Goal: Information Seeking & Learning: Learn about a topic

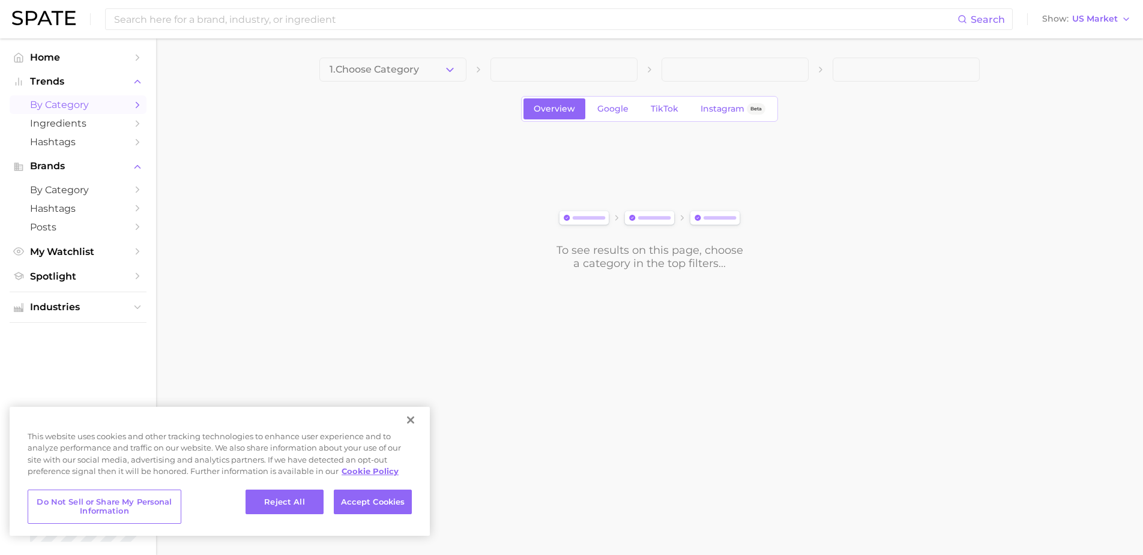
click at [415, 428] on button "Close" at bounding box center [410, 420] width 26 height 26
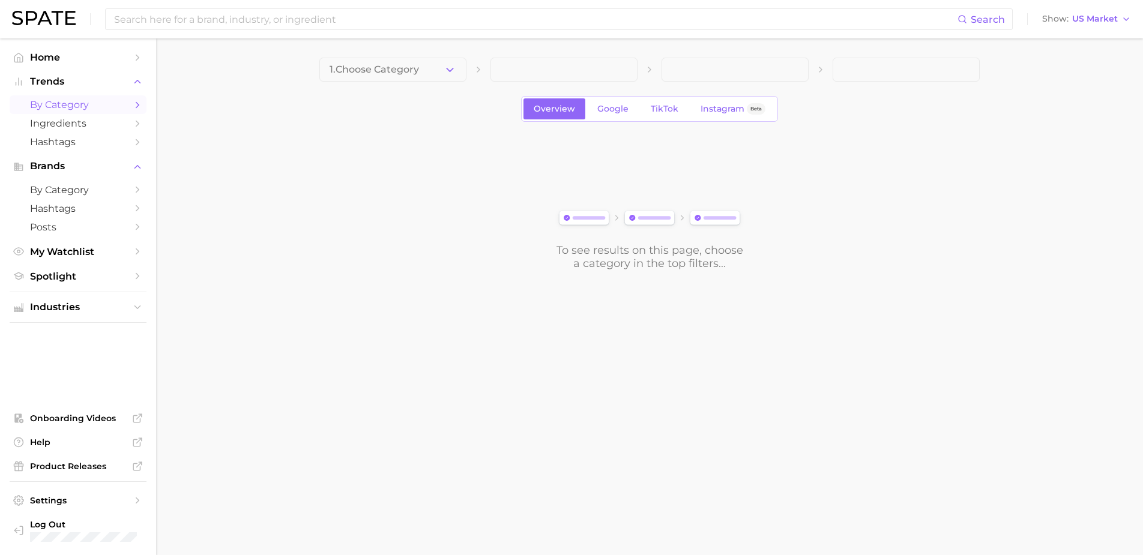
click at [413, 423] on button "Close" at bounding box center [410, 420] width 26 height 26
click at [410, 69] on span "1. Choose Category" at bounding box center [373, 69] width 89 height 11
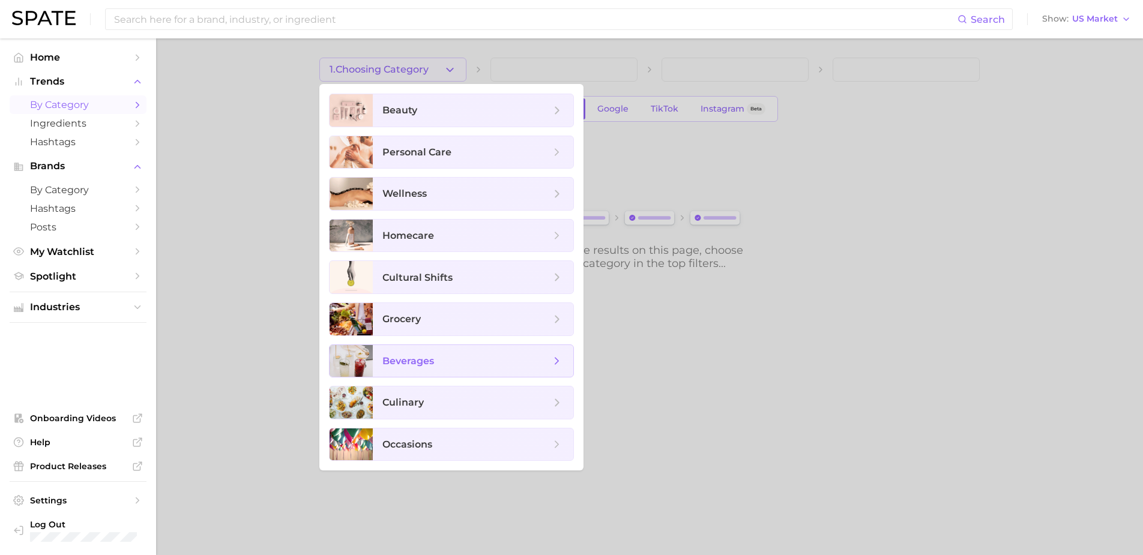
click at [453, 364] on span "beverages" at bounding box center [466, 361] width 168 height 13
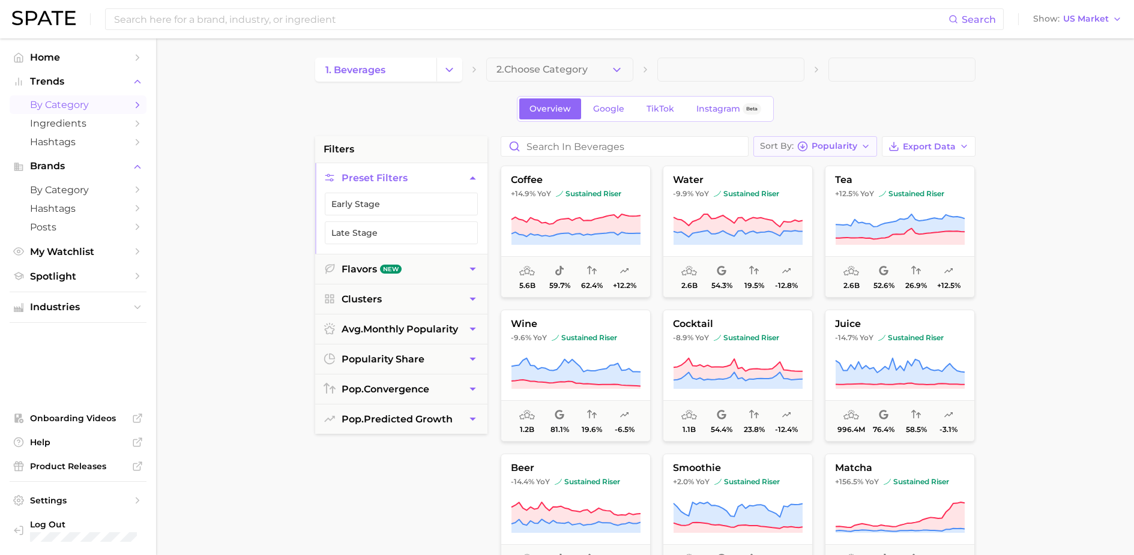
click at [841, 145] on span "Popularity" at bounding box center [834, 146] width 46 height 7
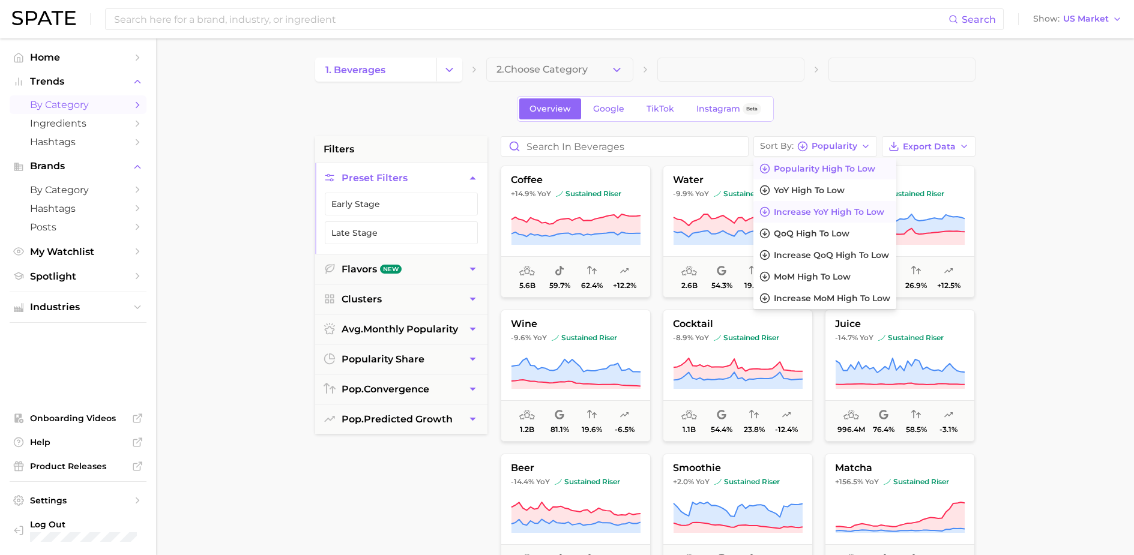
click at [826, 211] on span "Increase YoY high to low" at bounding box center [828, 212] width 110 height 10
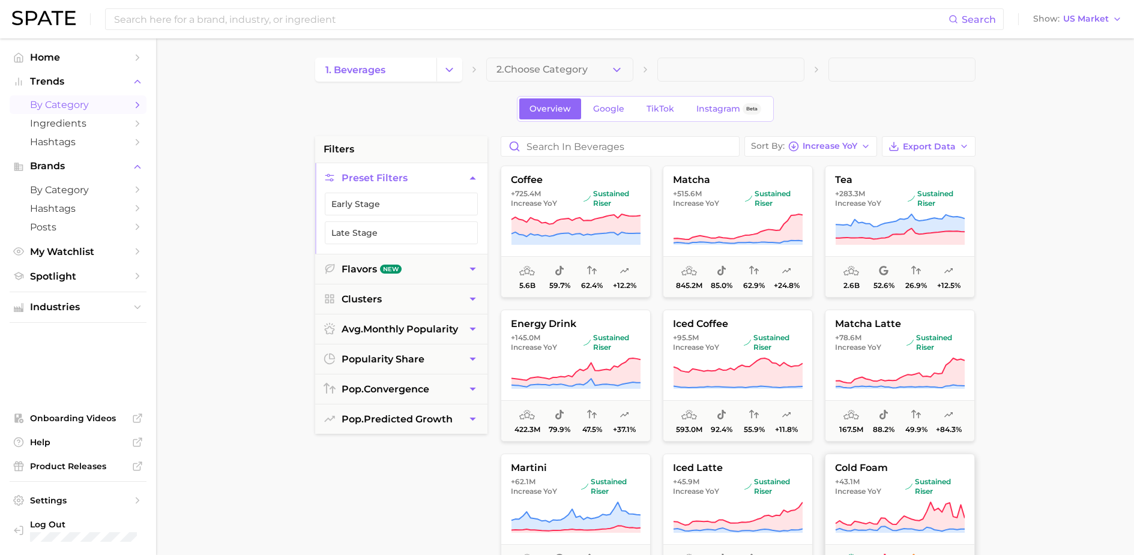
click at [866, 470] on span "cold foam" at bounding box center [899, 468] width 149 height 11
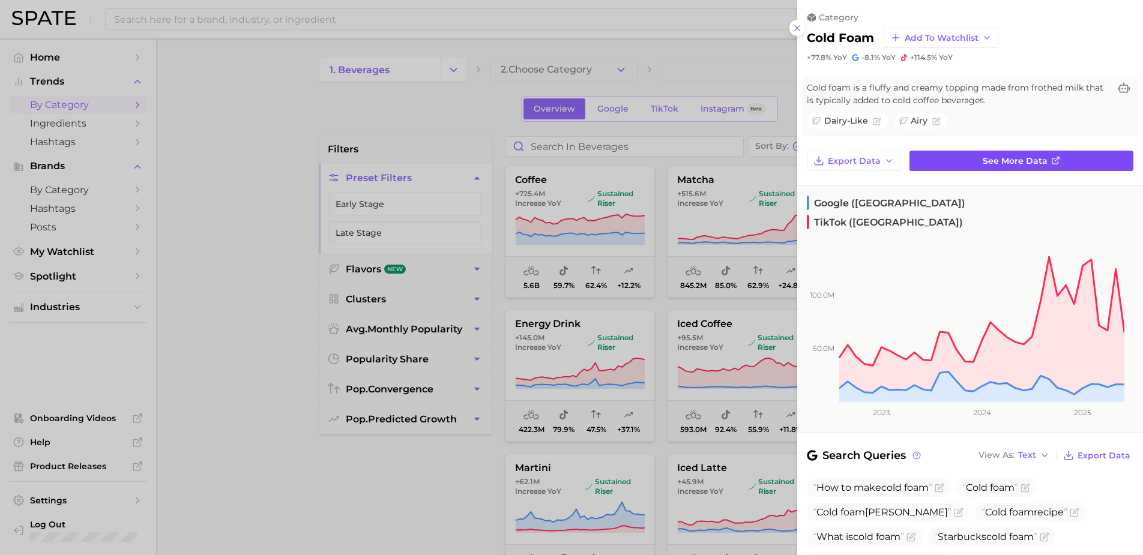
click at [934, 163] on link "See more data" at bounding box center [1021, 161] width 224 height 20
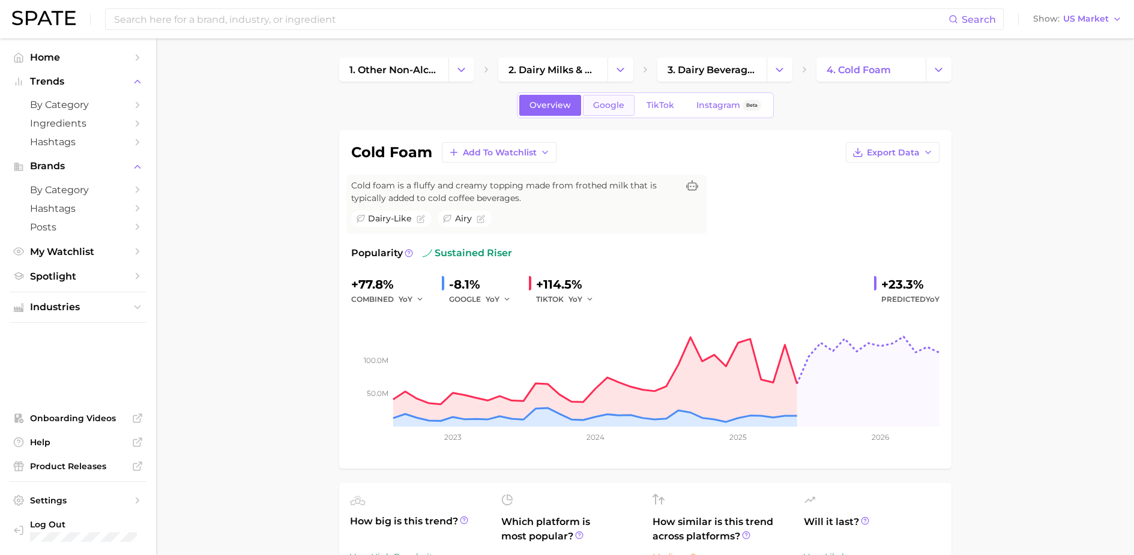
click at [613, 109] on span "Google" at bounding box center [608, 105] width 31 height 10
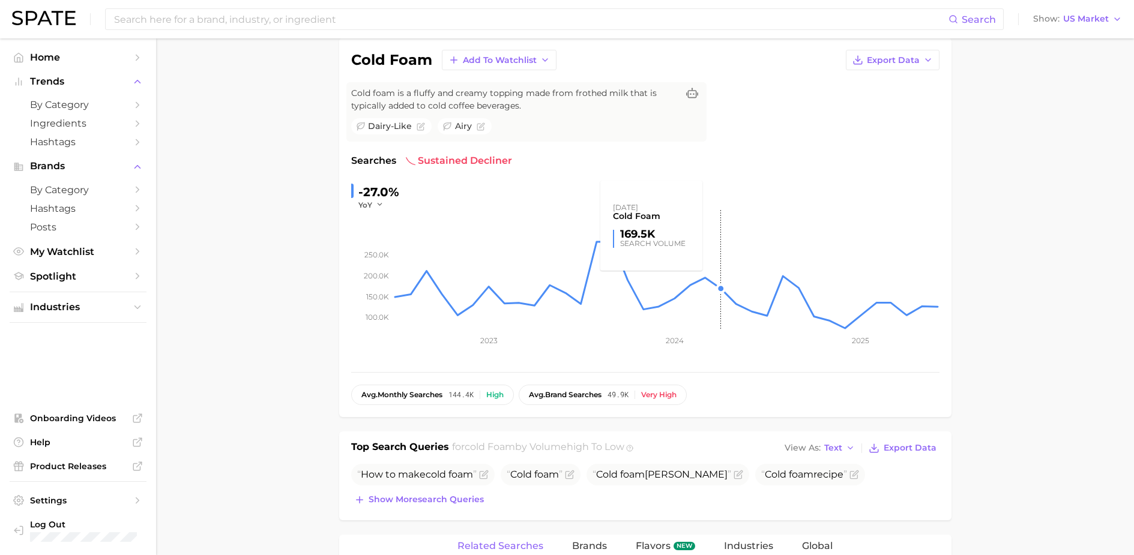
scroll to position [186, 0]
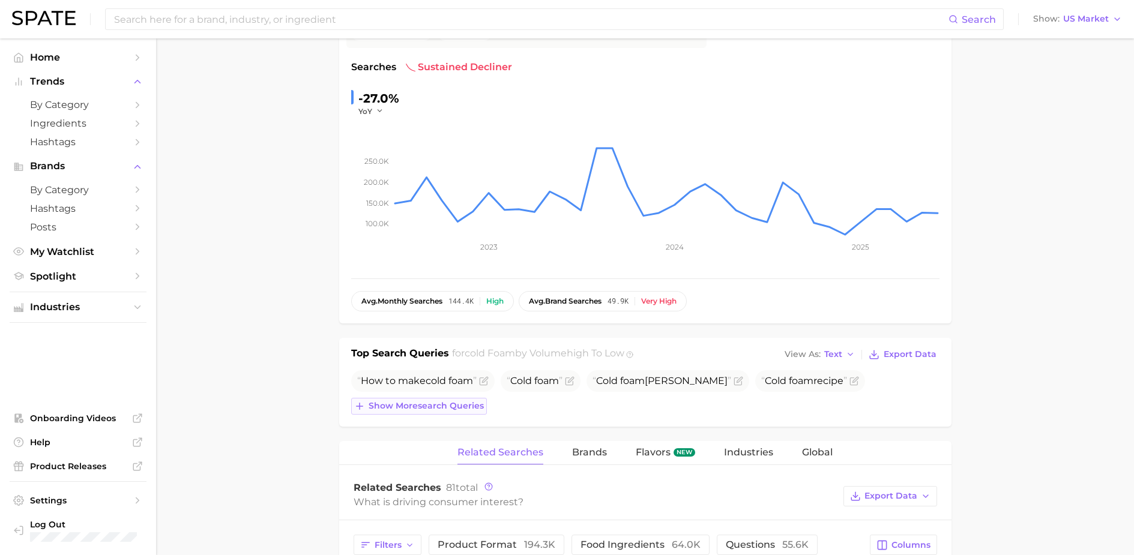
click at [436, 410] on span "Show more search queries" at bounding box center [425, 406] width 115 height 10
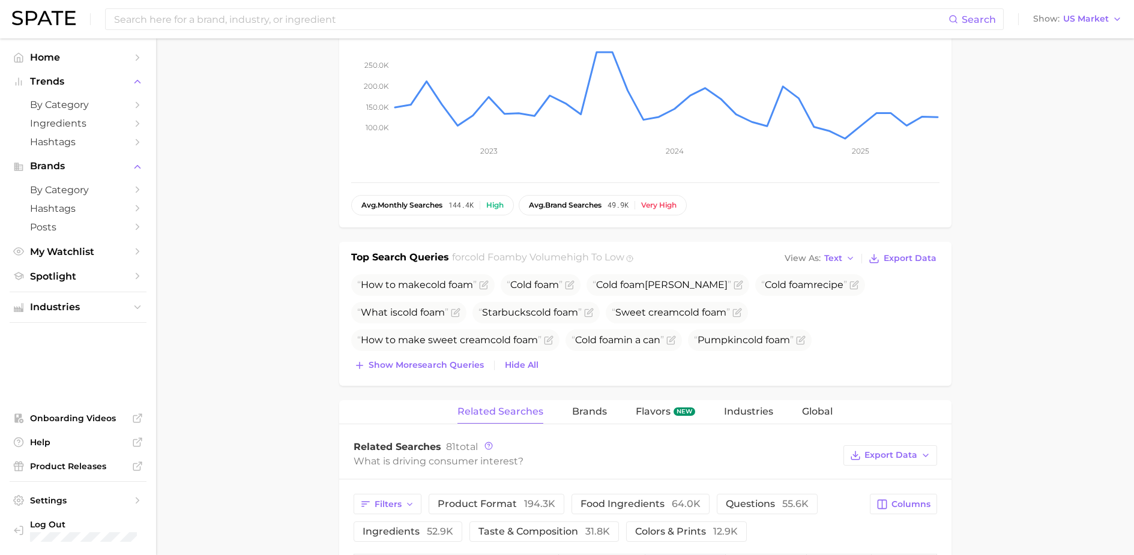
scroll to position [395, 0]
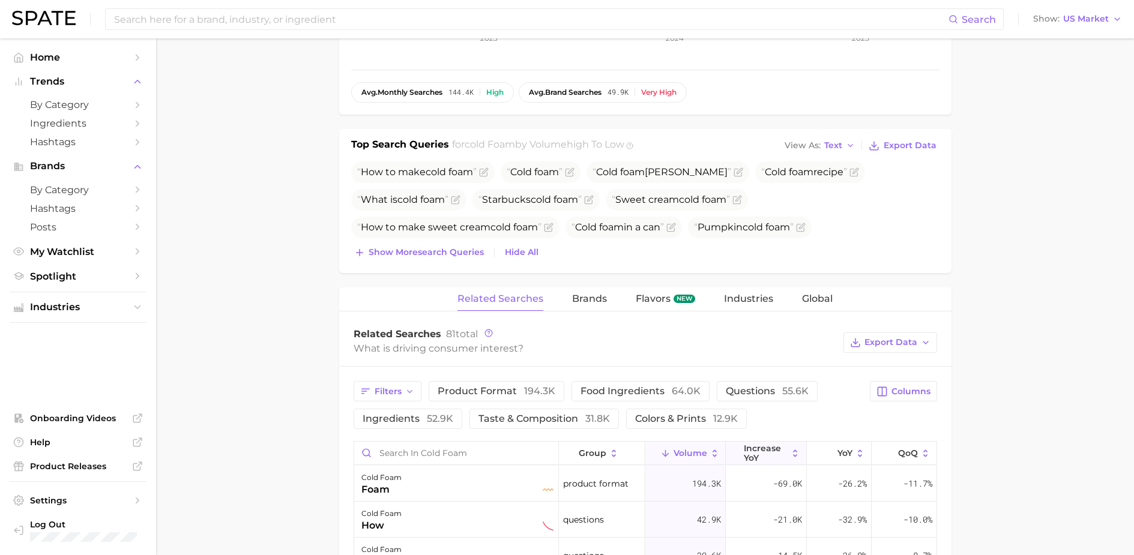
click at [771, 457] on span "increase YoY" at bounding box center [765, 452] width 44 height 19
click at [278, 436] on main "1. other non-alcoholic beverages 2. dairy milks & beverages 3. dairy beverages …" at bounding box center [644, 357] width 977 height 1427
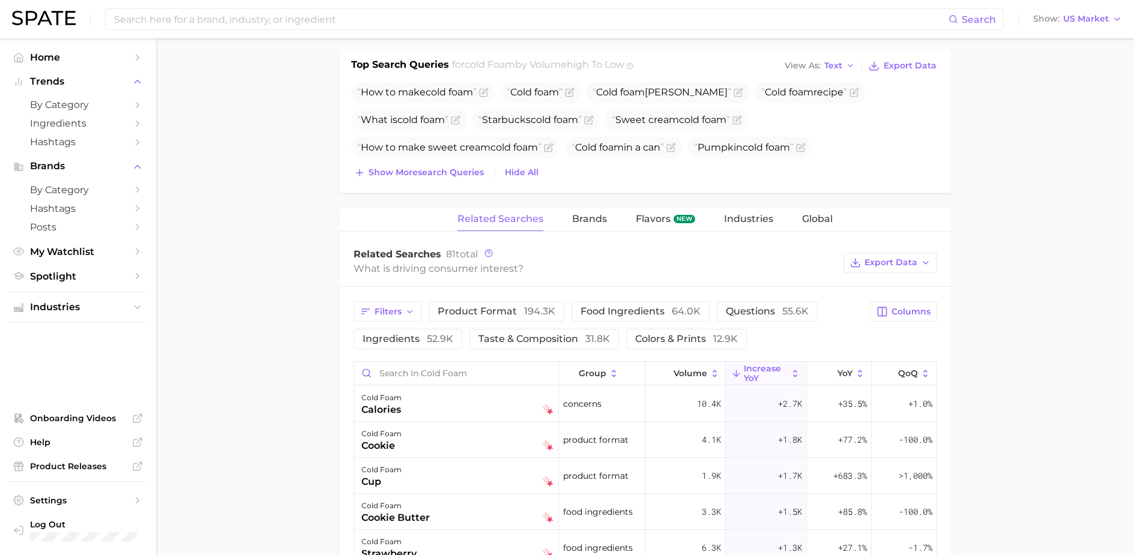
scroll to position [0, 0]
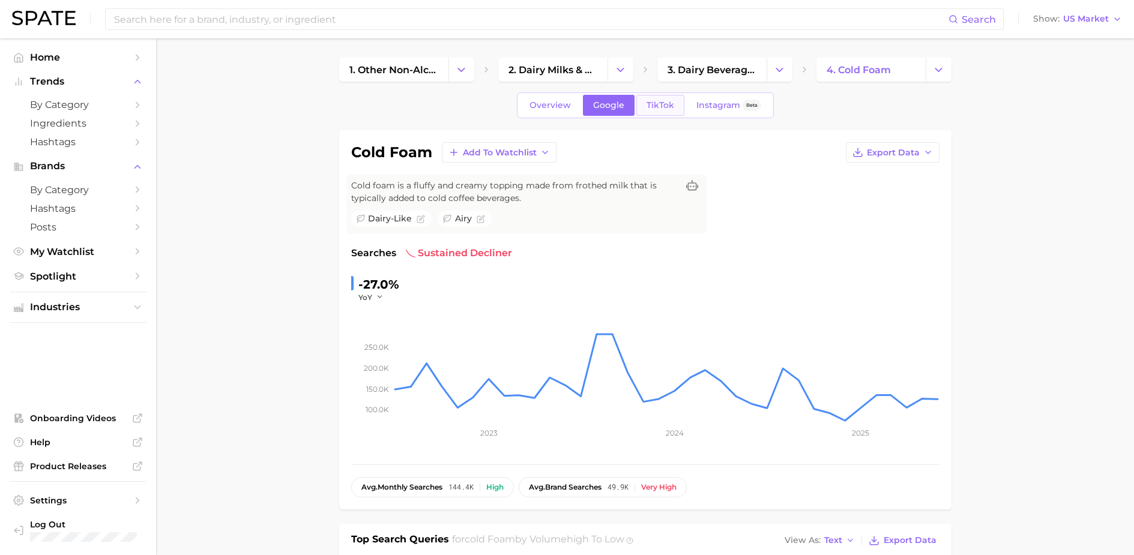
click at [643, 109] on link "TikTok" at bounding box center [660, 105] width 48 height 21
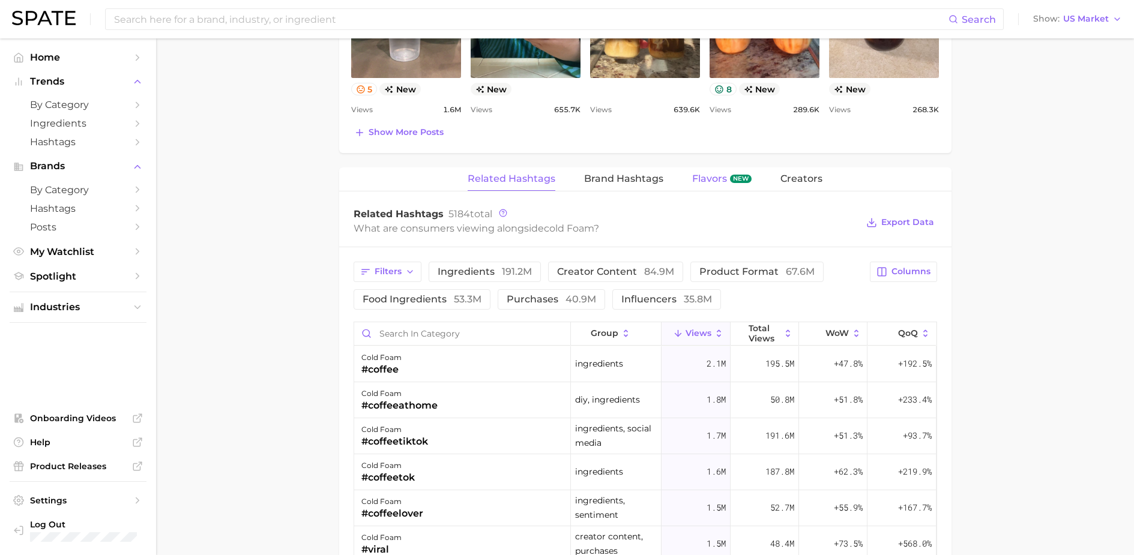
scroll to position [164, 0]
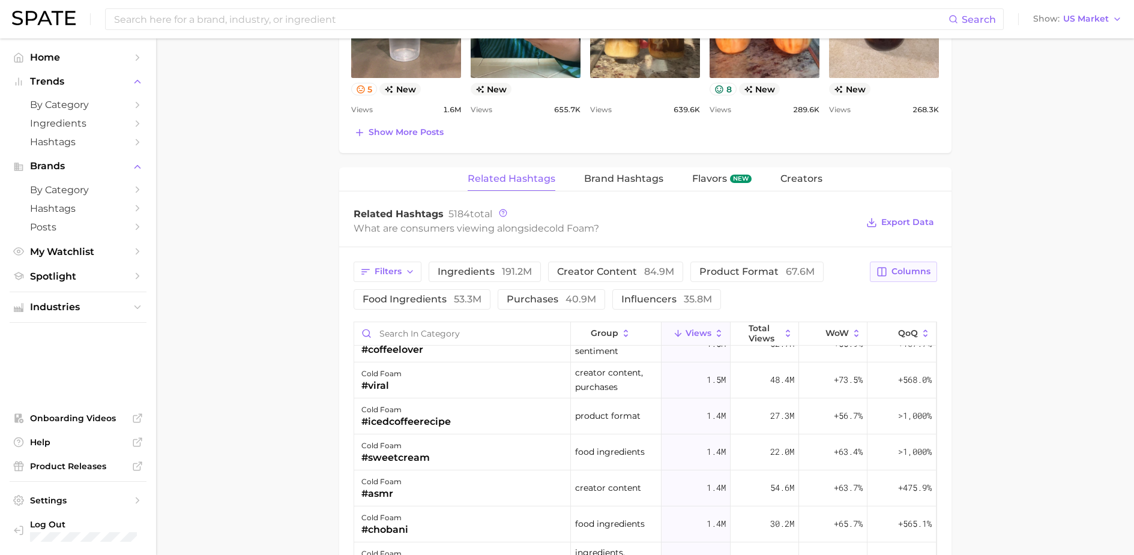
click at [902, 275] on span "Columns" at bounding box center [910, 271] width 39 height 10
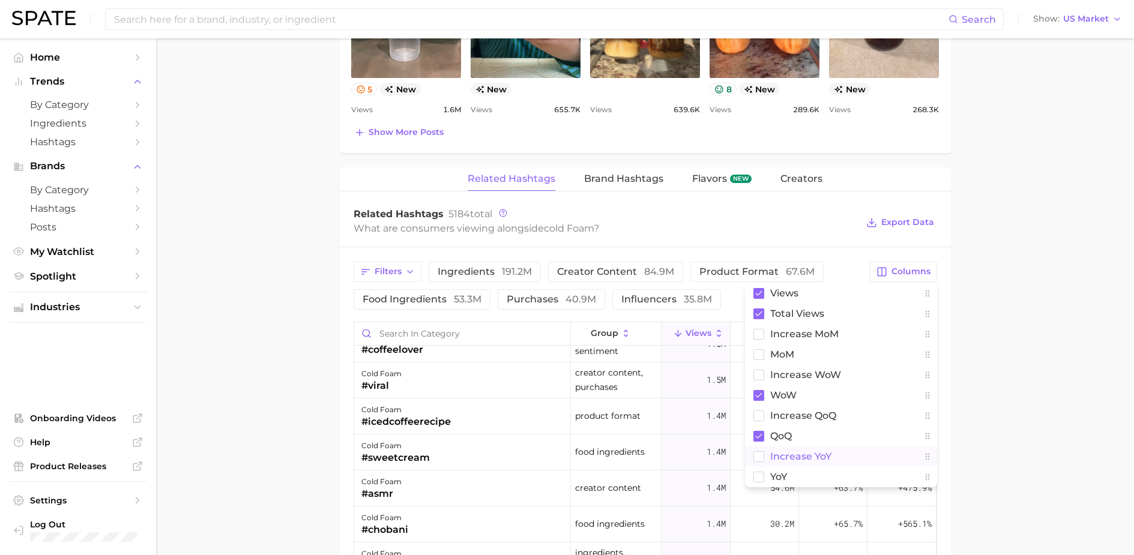
click at [797, 457] on span "increase YoY" at bounding box center [800, 456] width 61 height 10
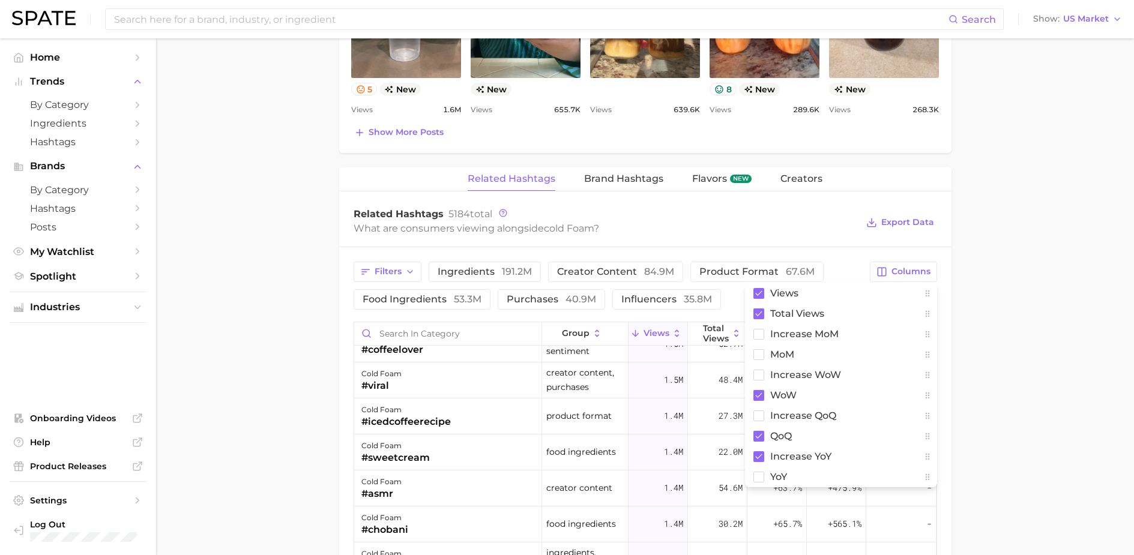
click at [1003, 398] on main "1. other non-alcoholic beverages 2. dairy milks & beverages 3. dairy beverages …" at bounding box center [644, 89] width 977 height 1723
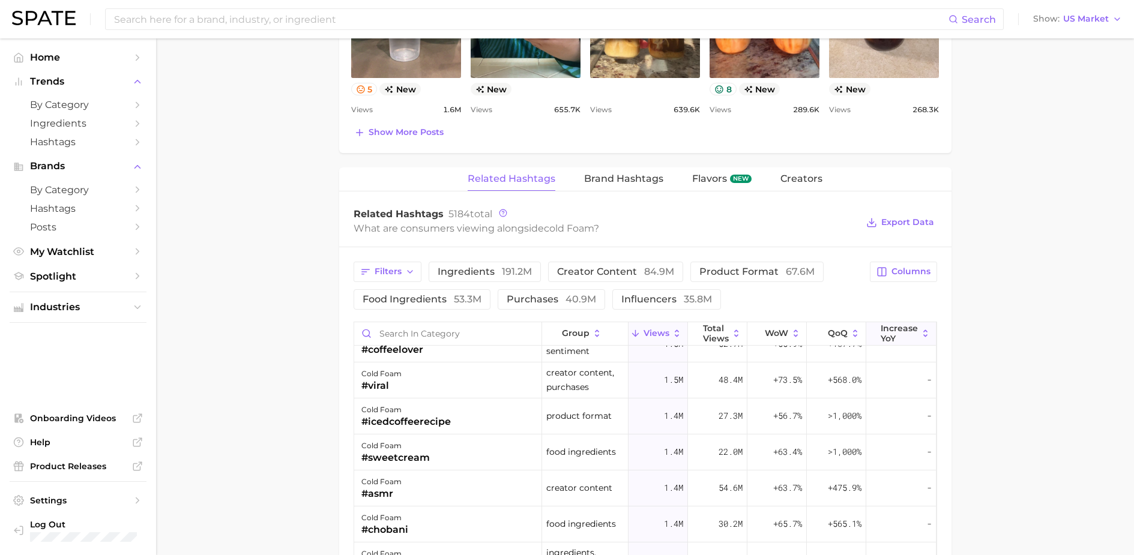
click at [899, 332] on span "increase YoY" at bounding box center [898, 332] width 37 height 19
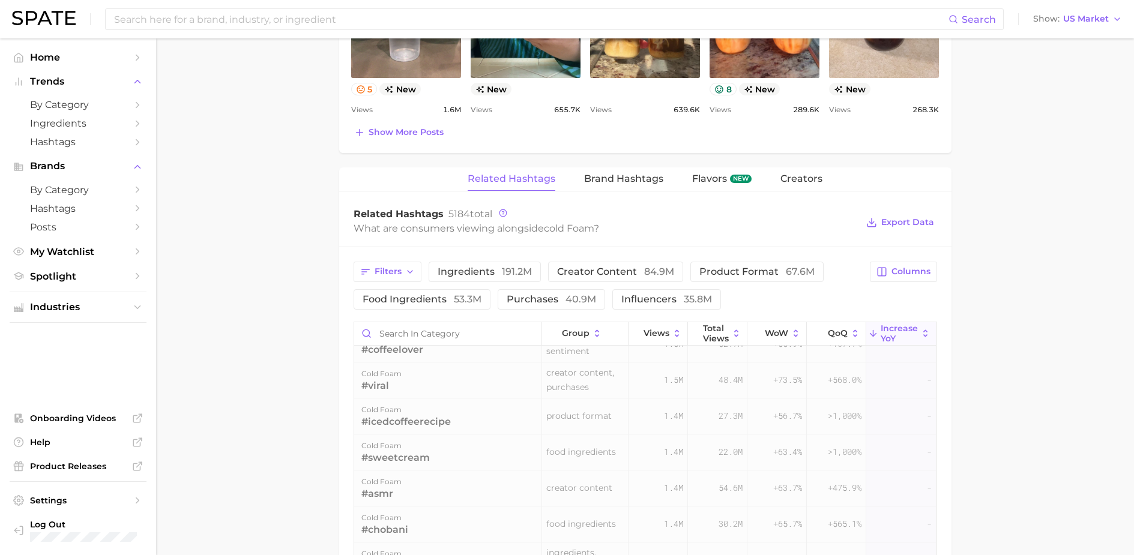
scroll to position [0, 0]
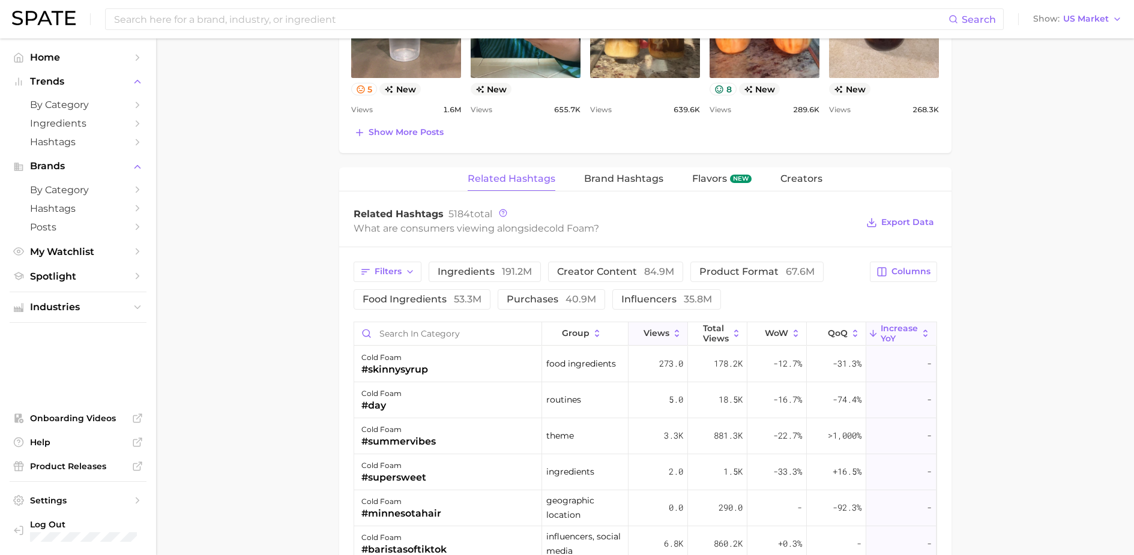
click at [653, 333] on span "Views" at bounding box center [656, 333] width 26 height 10
